Goal: Information Seeking & Learning: Find contact information

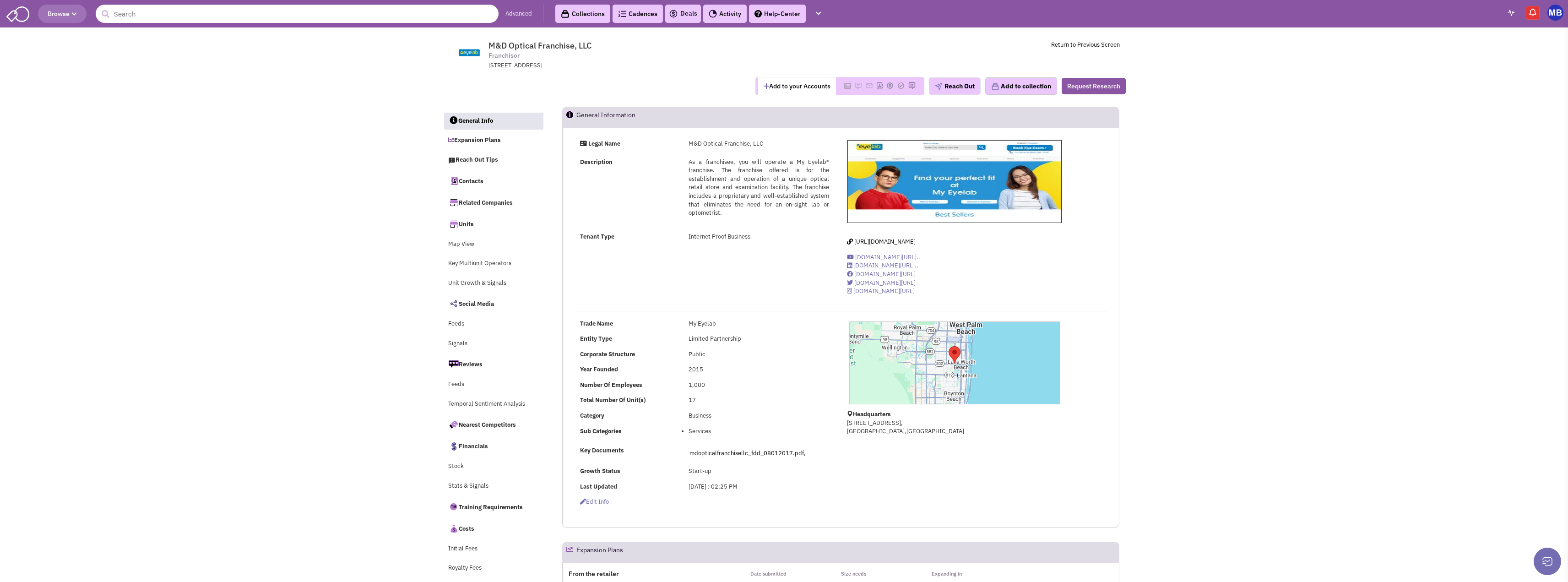
select select
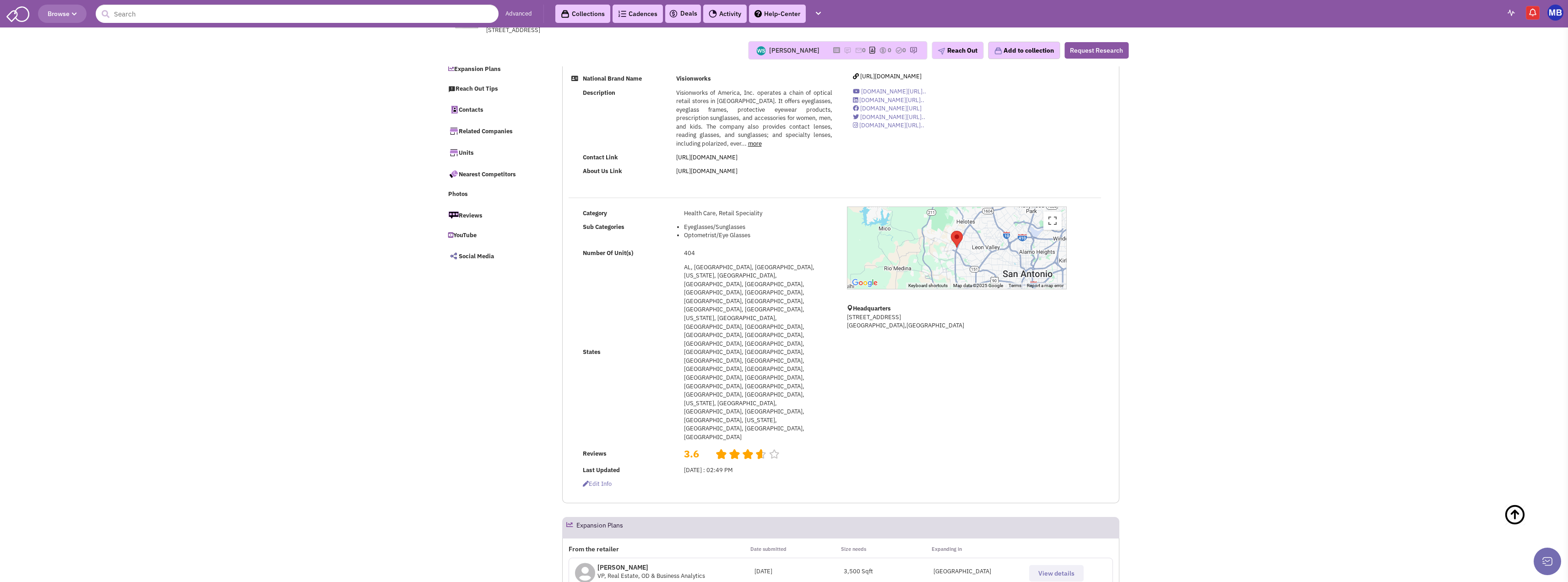
select select
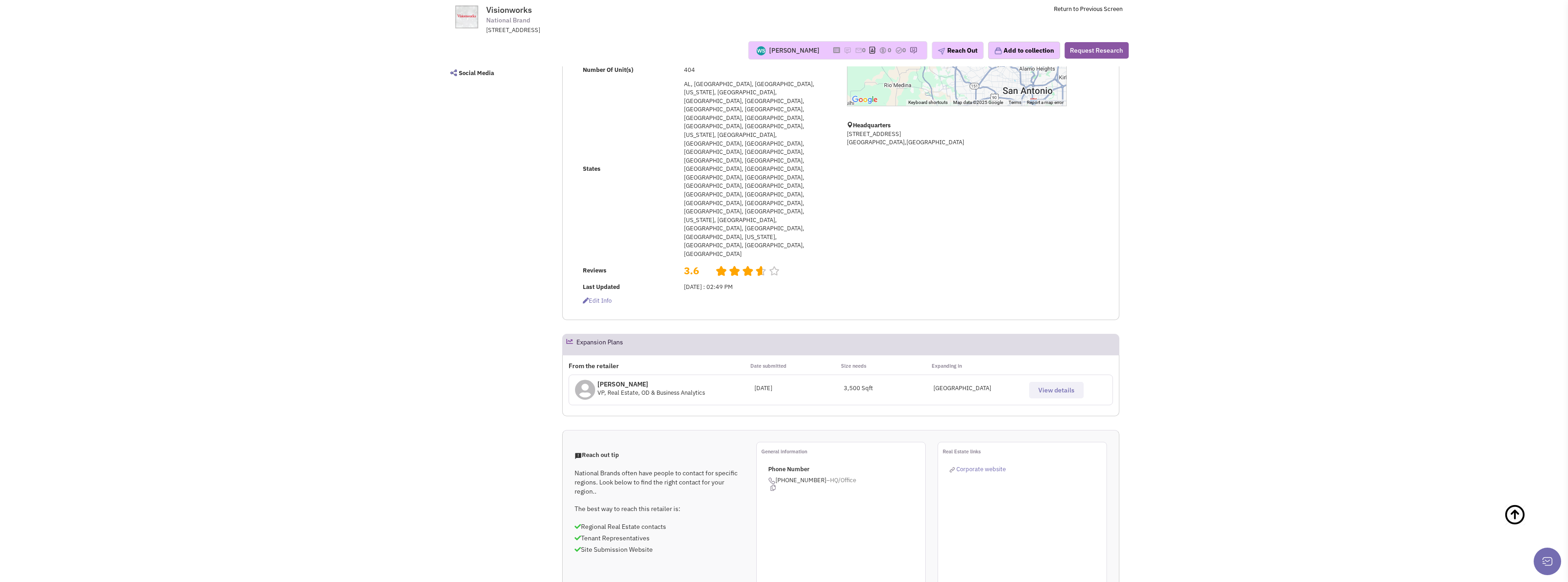
scroll to position [183, 0]
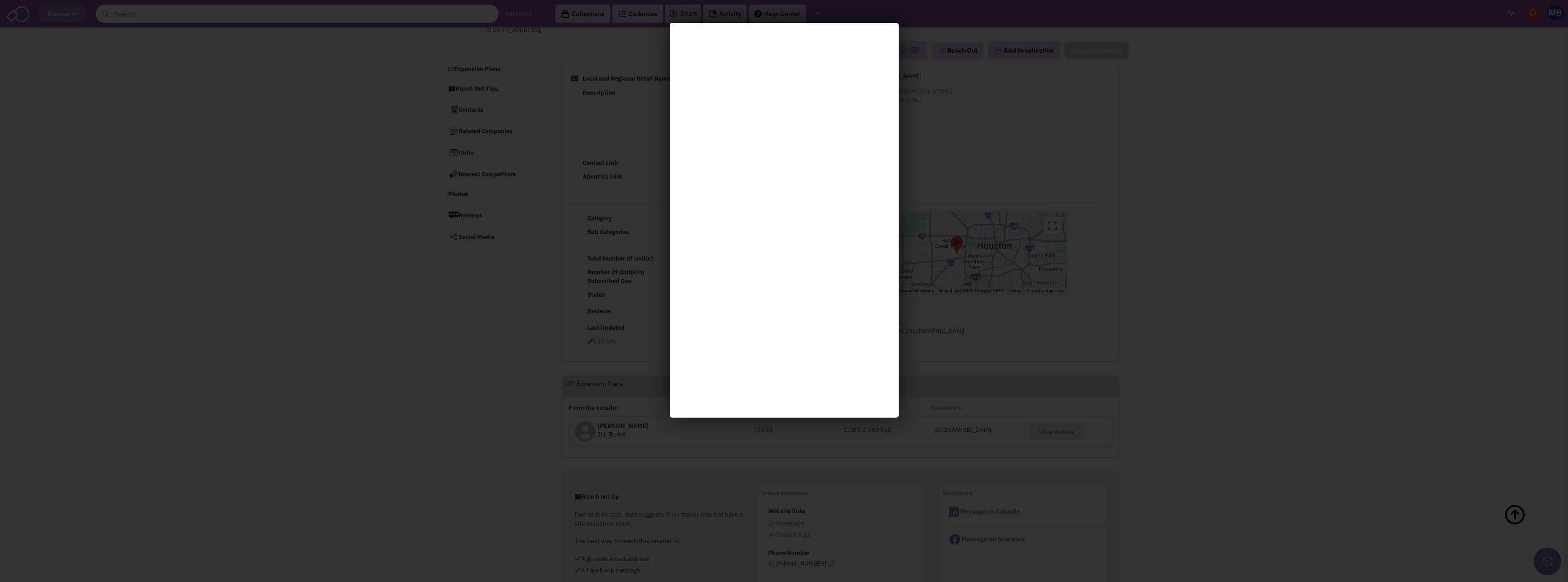
select select
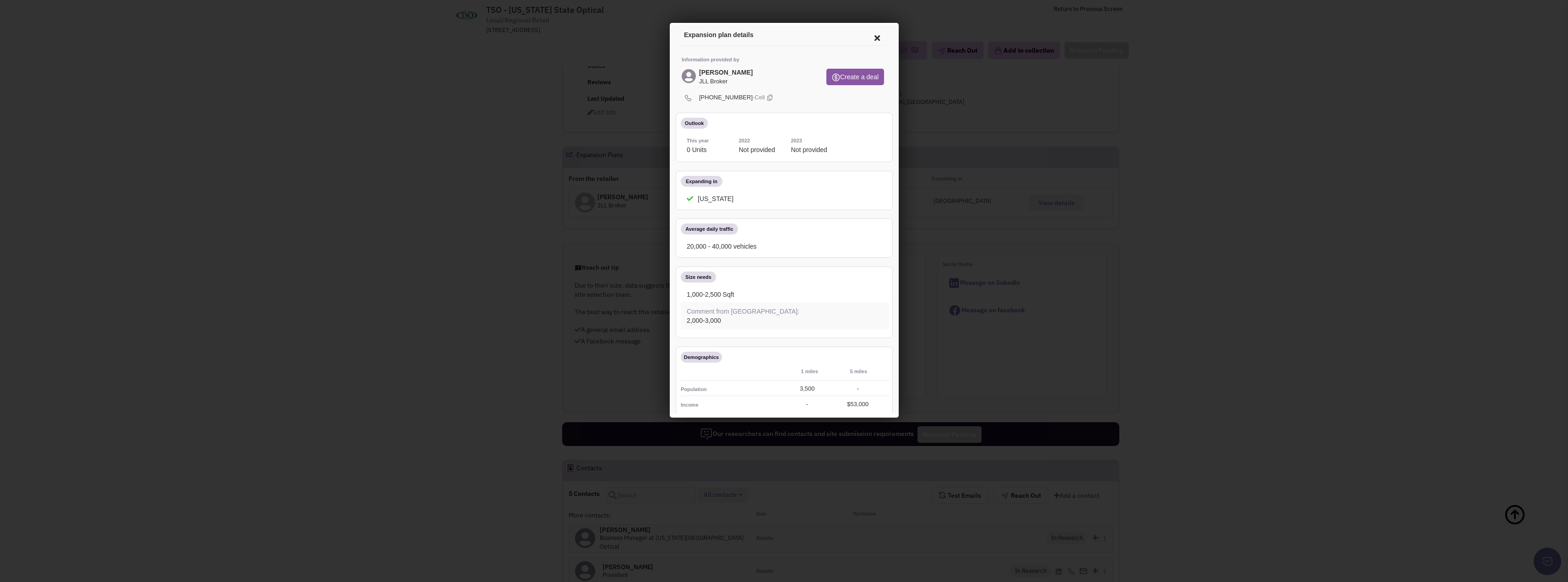
click at [805, 61] on p "Information provided by" at bounding box center [782, 58] width 205 height 9
click at [736, 70] on div "Austin Speni JLL Broker" at bounding box center [724, 76] width 55 height 17
click at [753, 69] on div "Austin Speni JLL Broker" at bounding box center [746, 77] width 133 height 20
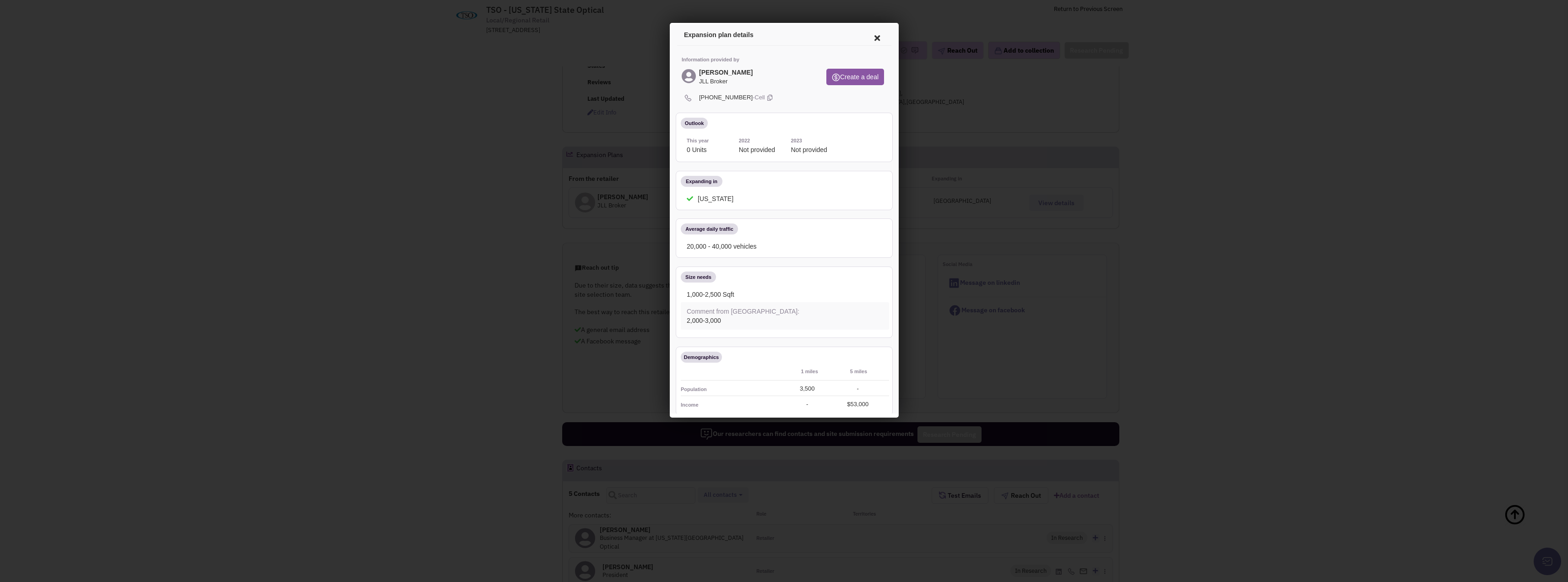
click at [866, 37] on icon at bounding box center [875, 37] width 19 height 22
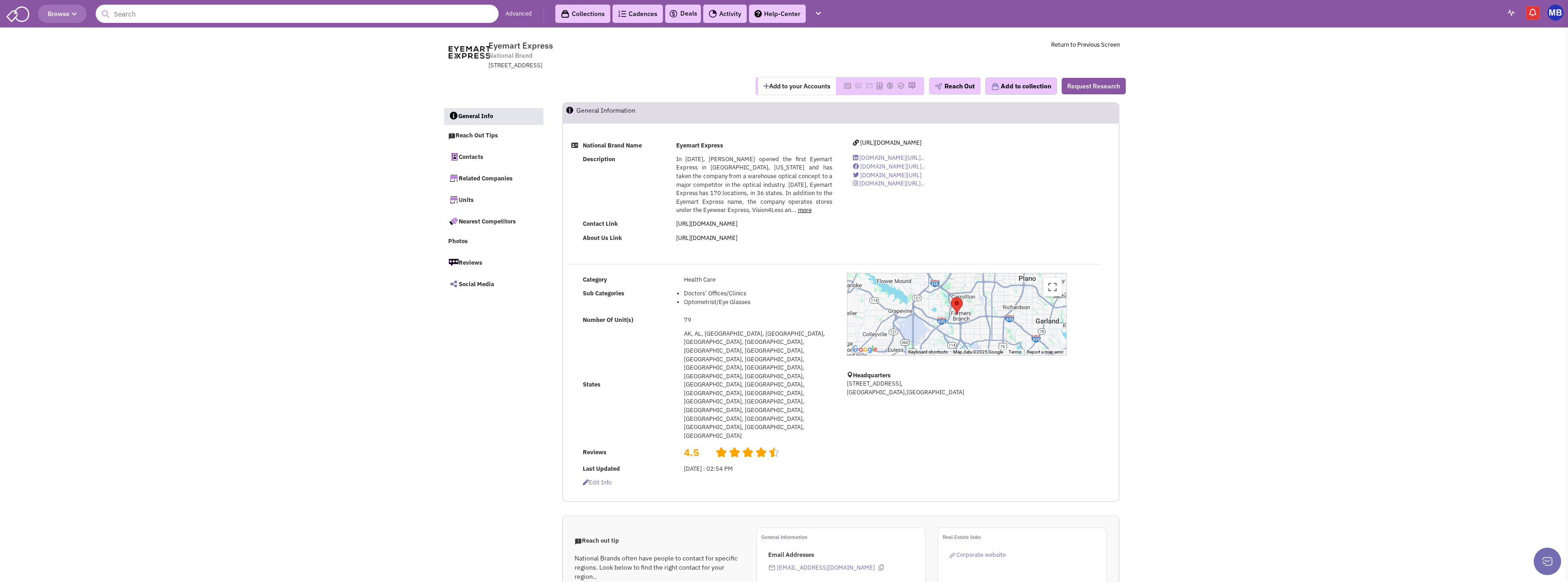
select select
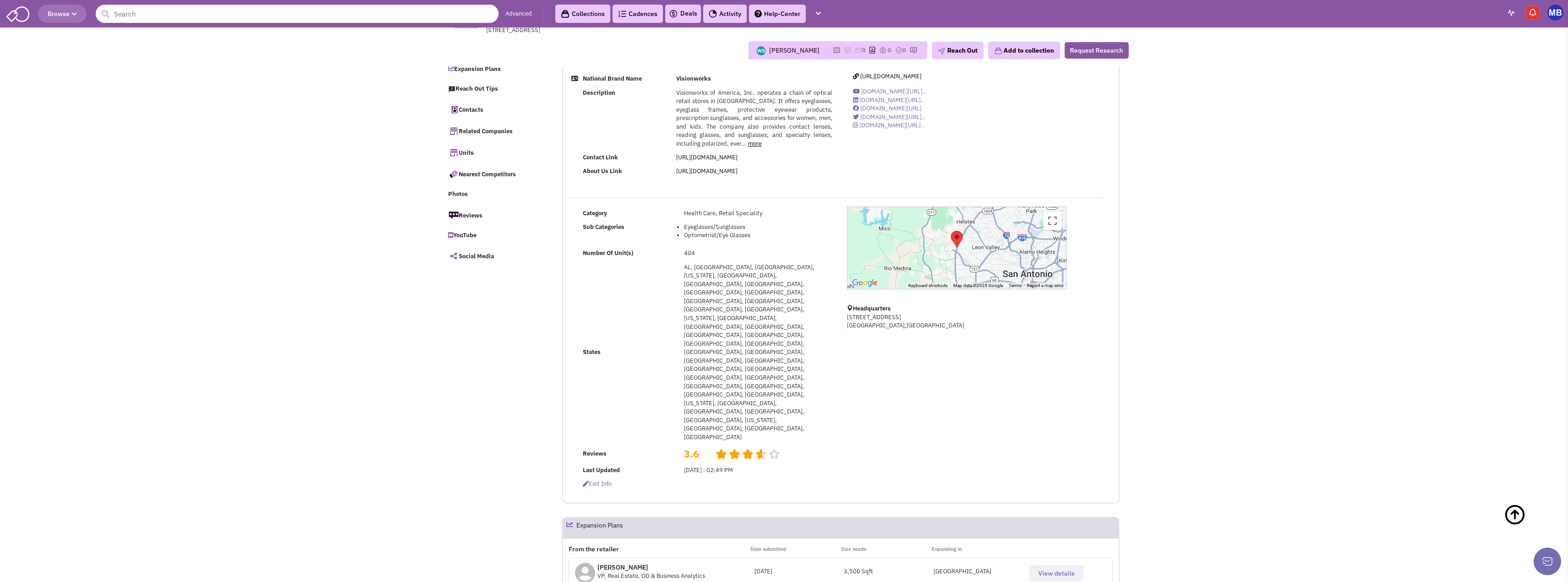
select select
